Goal: Task Accomplishment & Management: Manage account settings

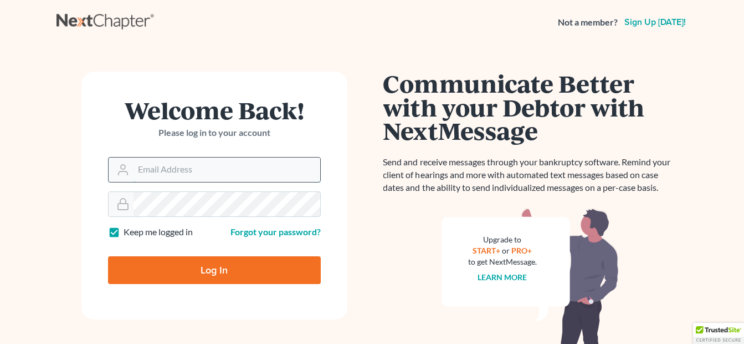
drag, startPoint x: 0, startPoint y: 0, endPoint x: 229, endPoint y: 166, distance: 283.0
click at [229, 166] on input "Email Address" at bounding box center [227, 169] width 187 height 24
type input "fesenmyer_law@hotmail.com"
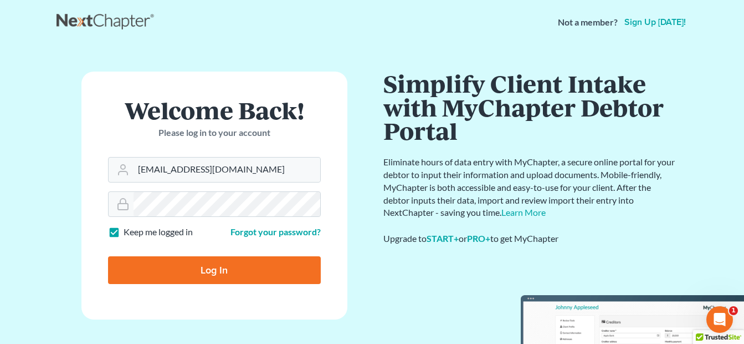
click at [193, 264] on input "Log In" at bounding box center [214, 270] width 213 height 28
type input "Thinking..."
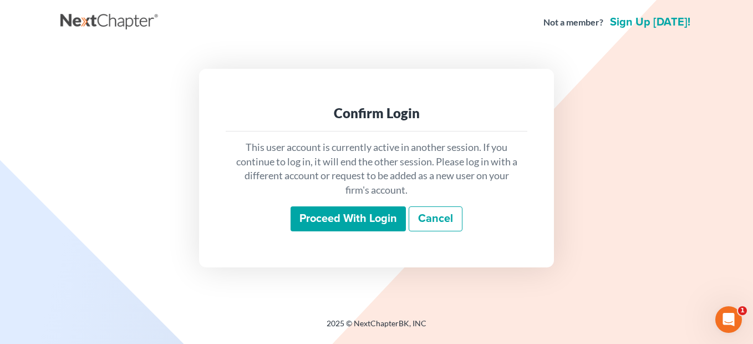
click at [342, 221] on input "Proceed with login" at bounding box center [347, 218] width 115 height 25
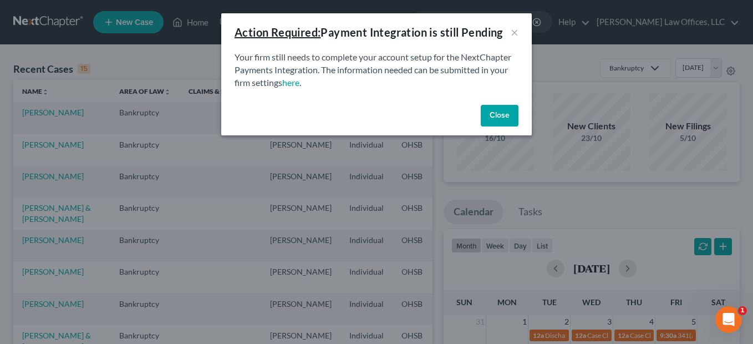
click at [492, 117] on button "Close" at bounding box center [499, 116] width 38 height 22
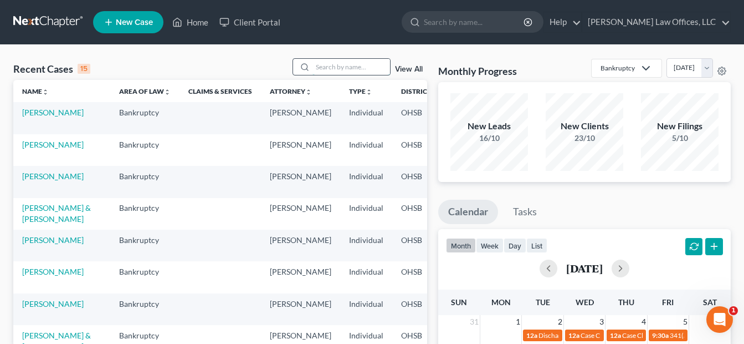
click at [345, 68] on input "search" at bounding box center [352, 67] width 78 height 16
type input "rose"
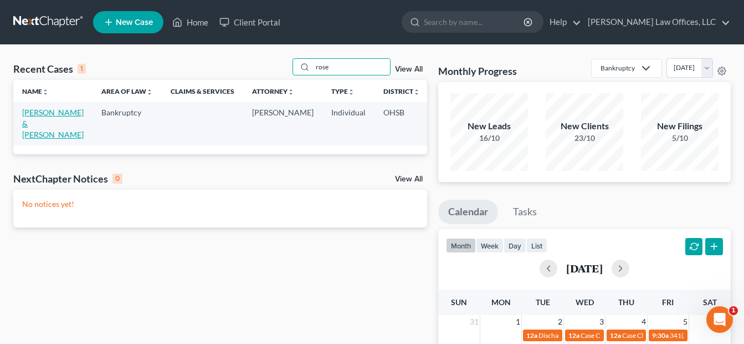
click at [38, 124] on link "[PERSON_NAME] & [PERSON_NAME]" at bounding box center [53, 124] width 62 height 32
select select "4"
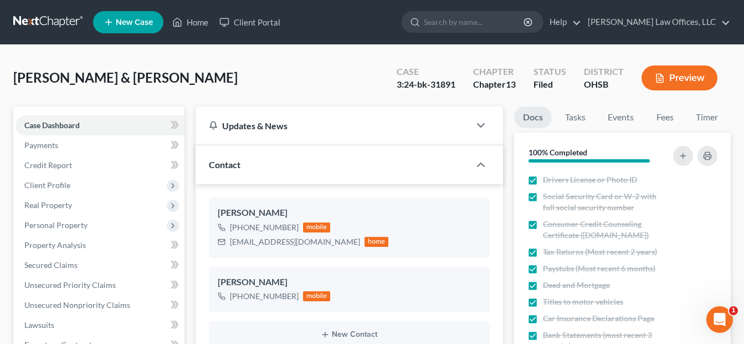
scroll to position [277, 0]
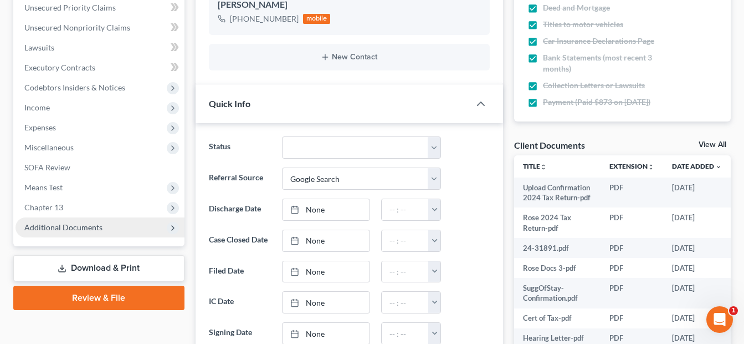
click at [91, 229] on span "Additional Documents" at bounding box center [63, 226] width 78 height 9
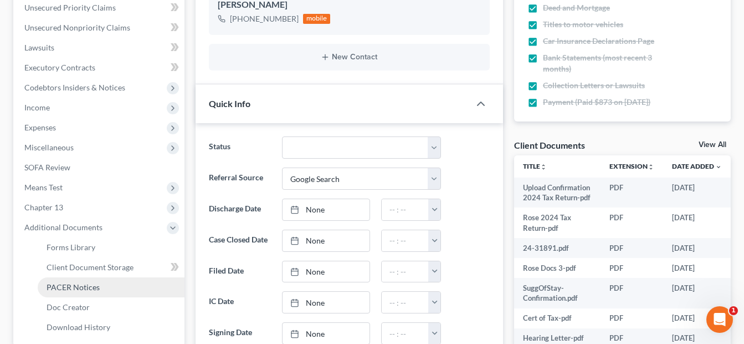
click at [90, 284] on span "PACER Notices" at bounding box center [73, 286] width 53 height 9
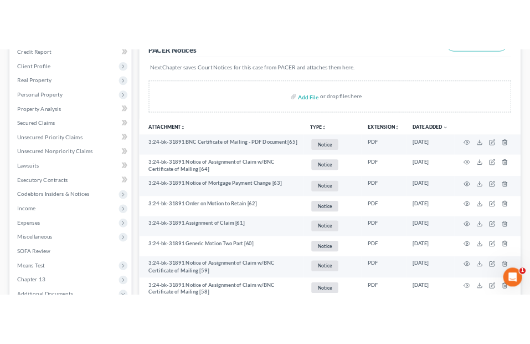
scroll to position [166, 0]
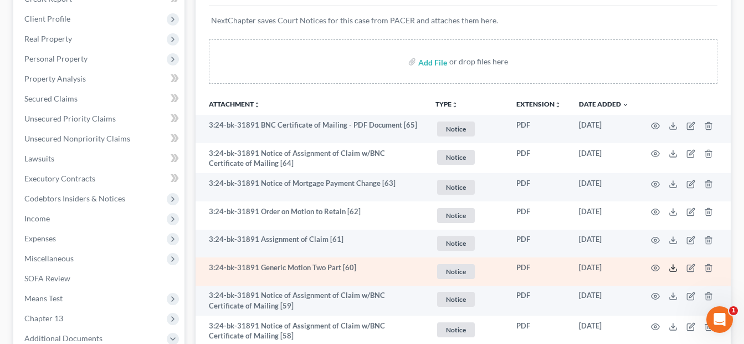
click at [671, 265] on icon at bounding box center [673, 267] width 9 height 9
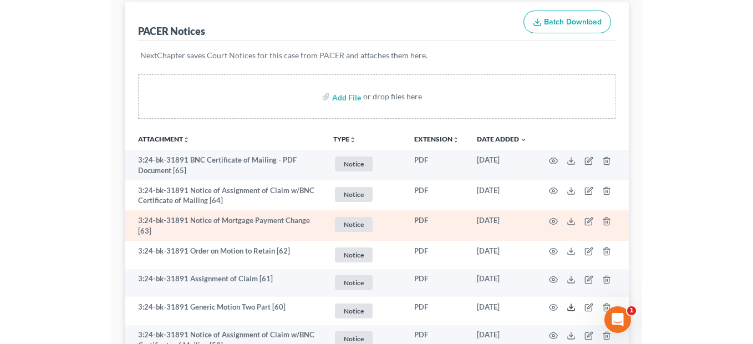
scroll to position [0, 0]
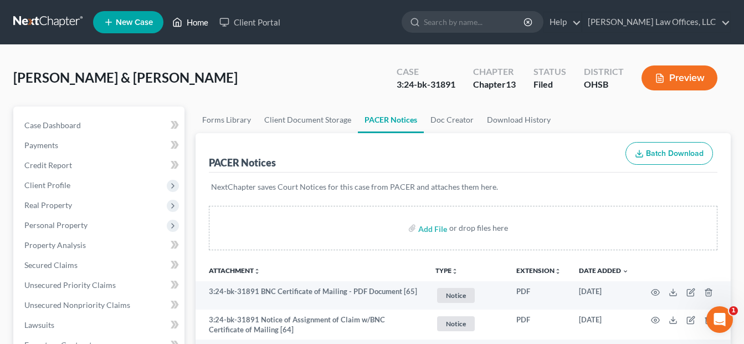
click at [198, 23] on link "Home" at bounding box center [190, 22] width 47 height 20
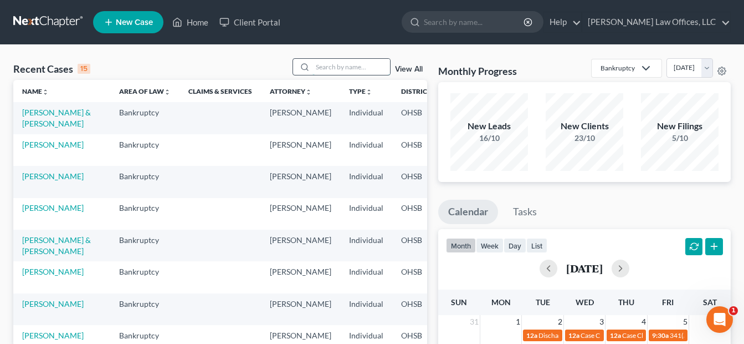
click at [350, 65] on input "search" at bounding box center [352, 67] width 78 height 16
type input "[PERSON_NAME]"
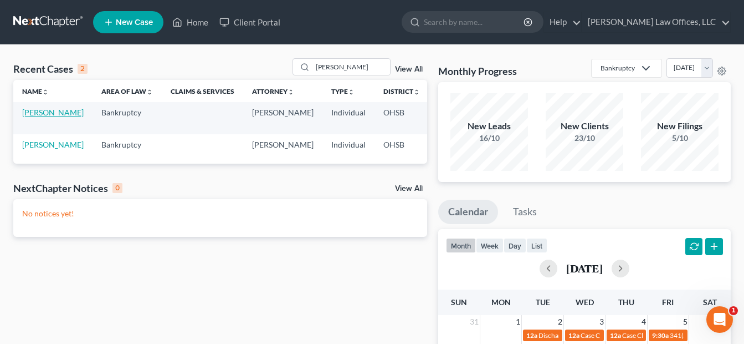
click at [29, 117] on link "[PERSON_NAME]" at bounding box center [53, 112] width 62 height 9
select select "3"
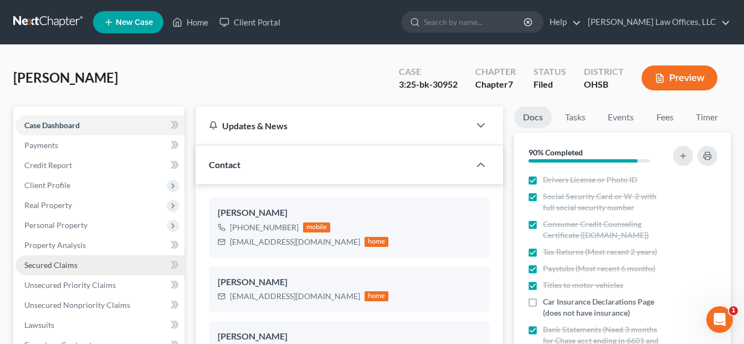
click at [60, 267] on span "Secured Claims" at bounding box center [50, 264] width 53 height 9
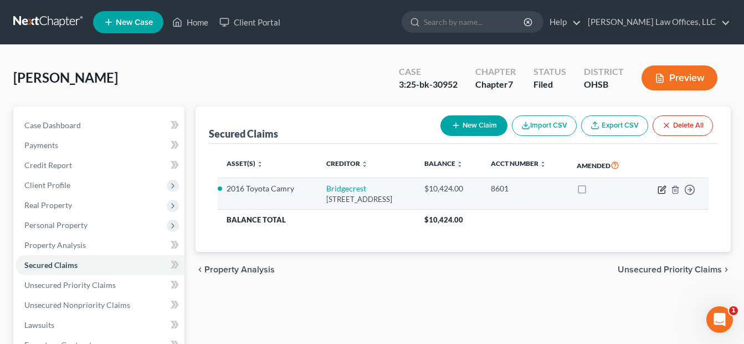
click at [660, 188] on icon "button" at bounding box center [662, 189] width 9 height 9
select select "3"
select select "2"
select select "0"
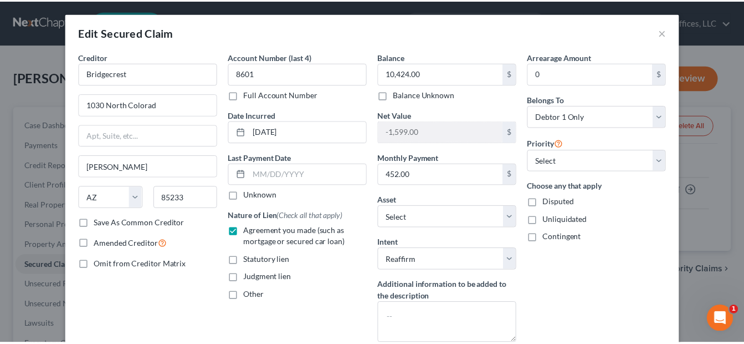
scroll to position [88, 0]
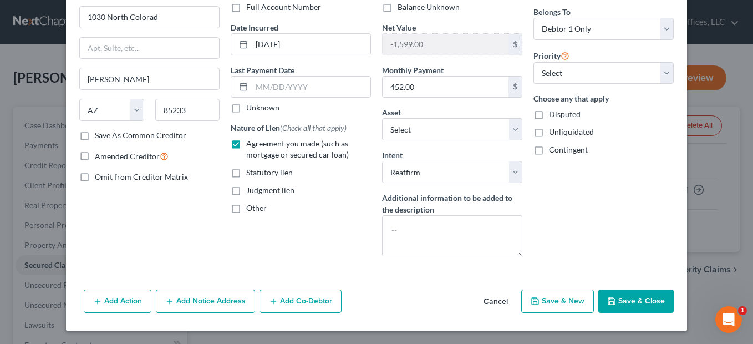
click at [630, 298] on button "Save & Close" at bounding box center [635, 300] width 75 height 23
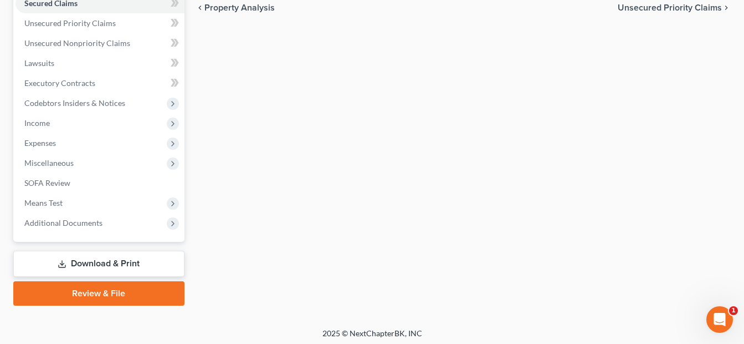
scroll to position [265, 0]
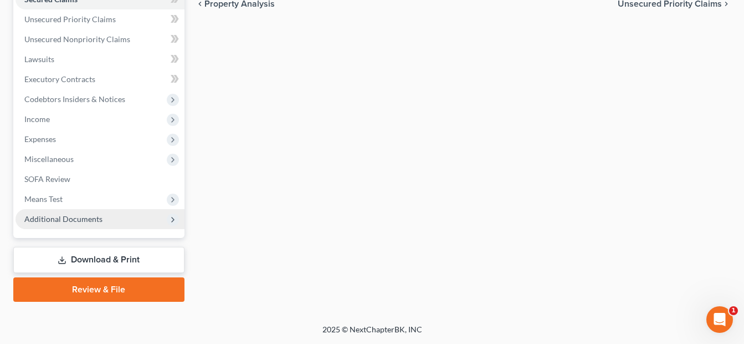
click at [92, 223] on span "Additional Documents" at bounding box center [100, 219] width 169 height 20
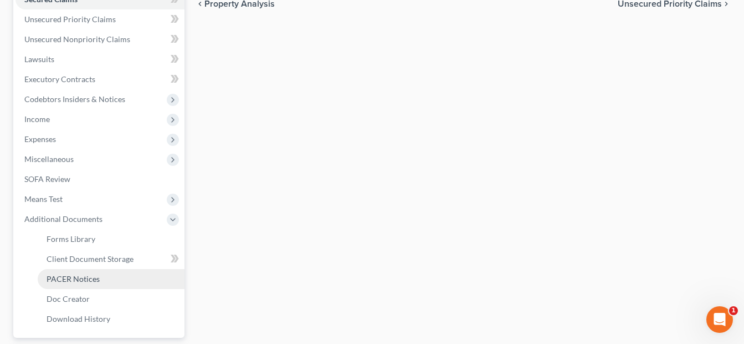
click at [89, 283] on span "PACER Notices" at bounding box center [73, 278] width 53 height 9
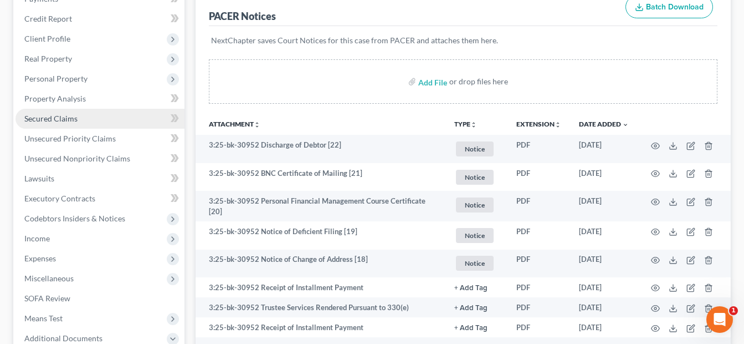
scroll to position [111, 0]
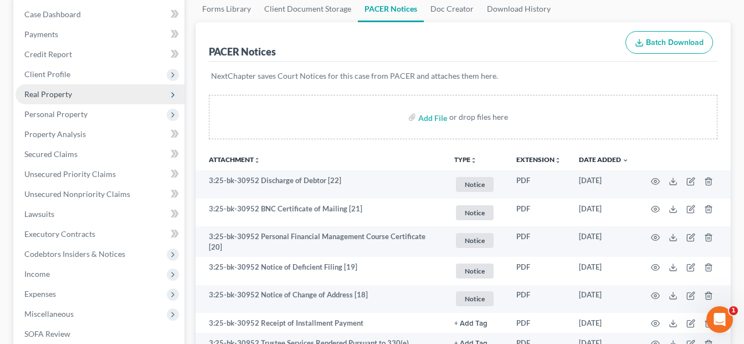
click at [70, 95] on span "Real Property" at bounding box center [48, 93] width 48 height 9
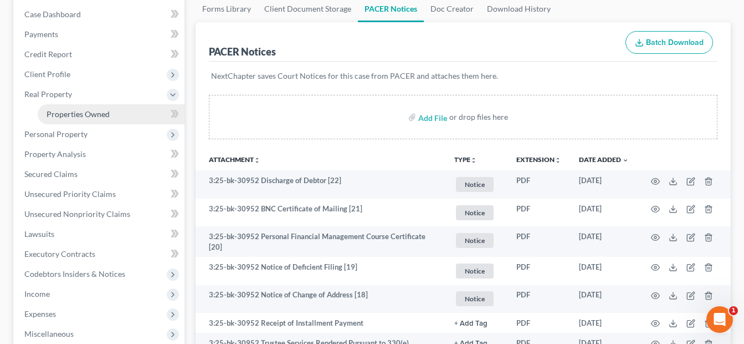
click at [73, 109] on span "Properties Owned" at bounding box center [78, 113] width 63 height 9
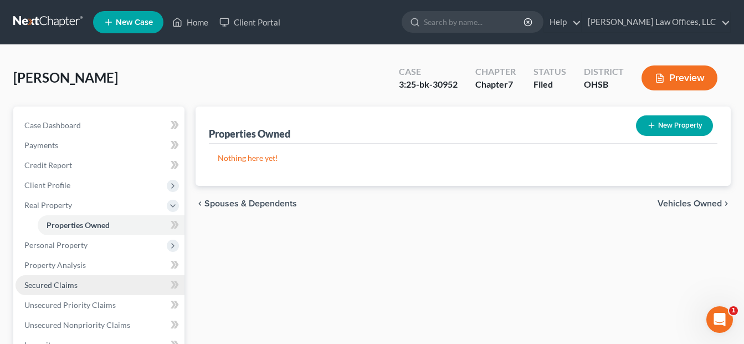
click at [68, 284] on span "Secured Claims" at bounding box center [50, 284] width 53 height 9
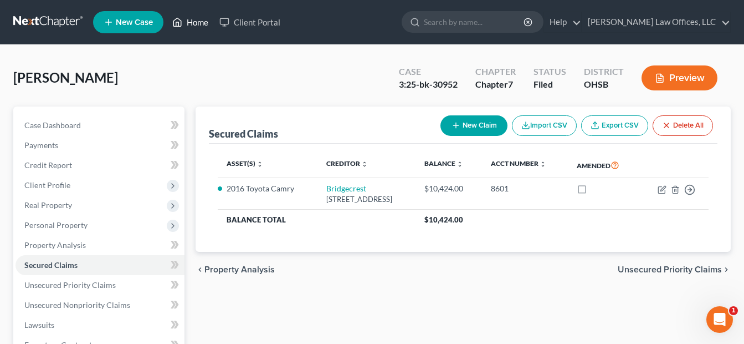
drag, startPoint x: 201, startPoint y: 21, endPoint x: 211, endPoint y: 31, distance: 14.5
click at [201, 21] on link "Home" at bounding box center [190, 22] width 47 height 20
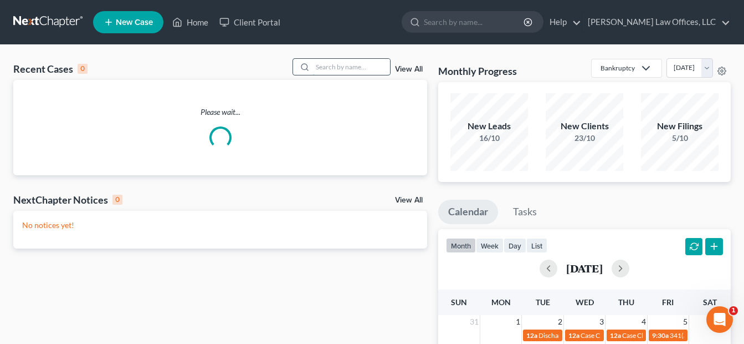
click at [341, 70] on input "search" at bounding box center [352, 67] width 78 height 16
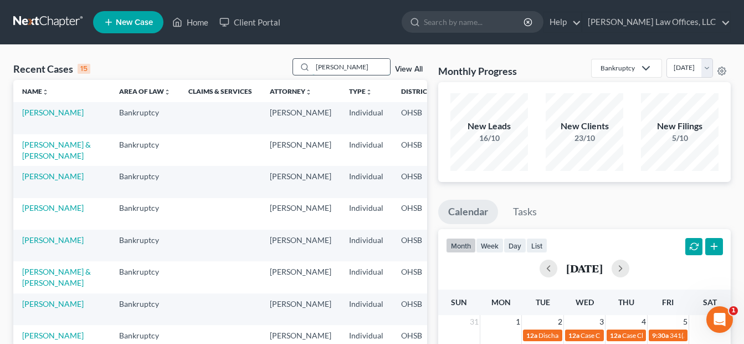
type input "[PERSON_NAME]"
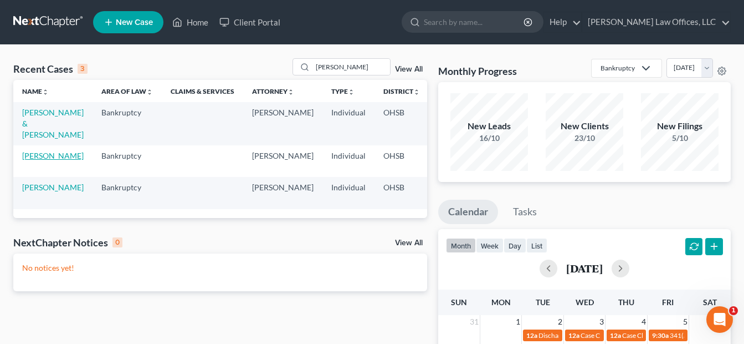
click at [36, 160] on link "[PERSON_NAME]" at bounding box center [53, 155] width 62 height 9
select select "1"
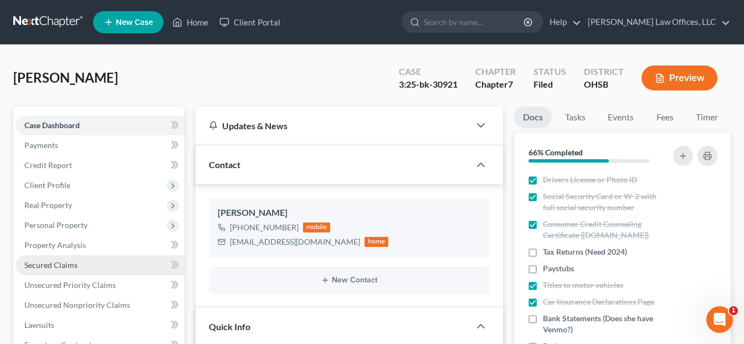
click at [59, 262] on span "Secured Claims" at bounding box center [50, 264] width 53 height 9
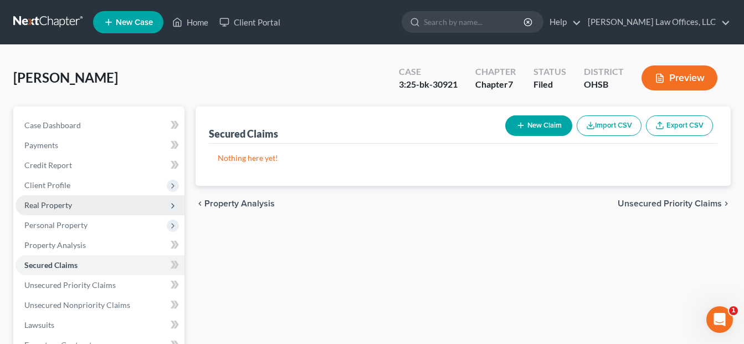
click at [68, 209] on span "Real Property" at bounding box center [100, 205] width 169 height 20
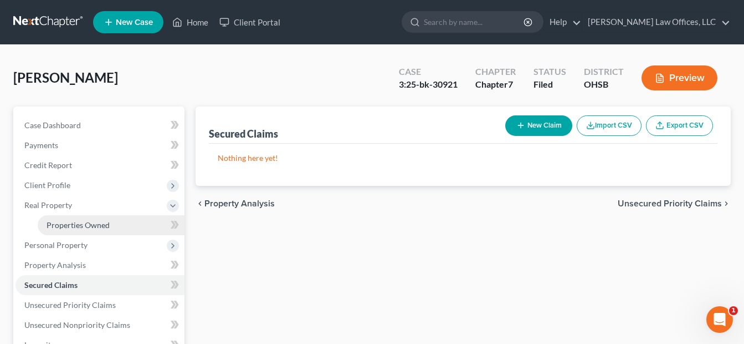
click at [73, 221] on span "Properties Owned" at bounding box center [78, 224] width 63 height 9
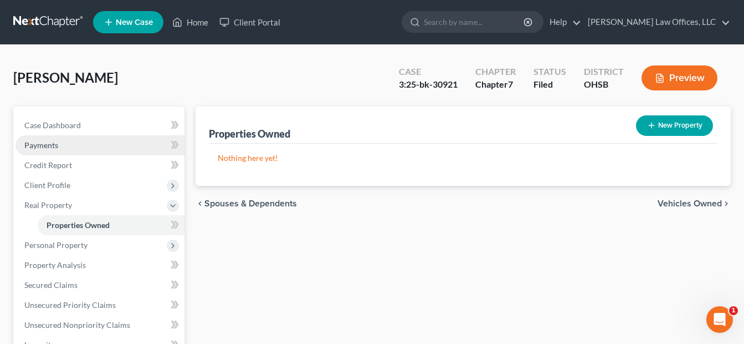
click at [72, 138] on link "Payments" at bounding box center [100, 145] width 169 height 20
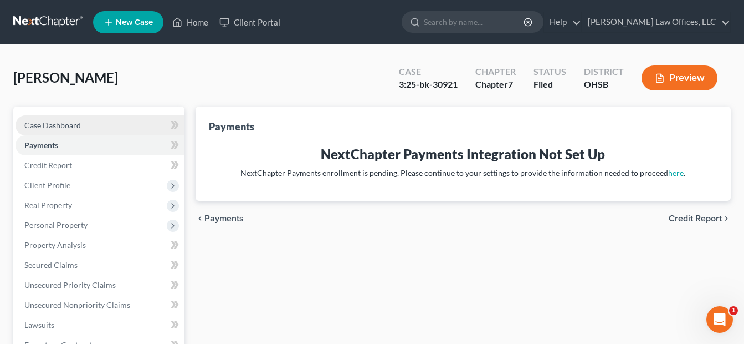
click at [72, 129] on span "Case Dashboard" at bounding box center [52, 124] width 57 height 9
select select "1"
